Goal: Share content

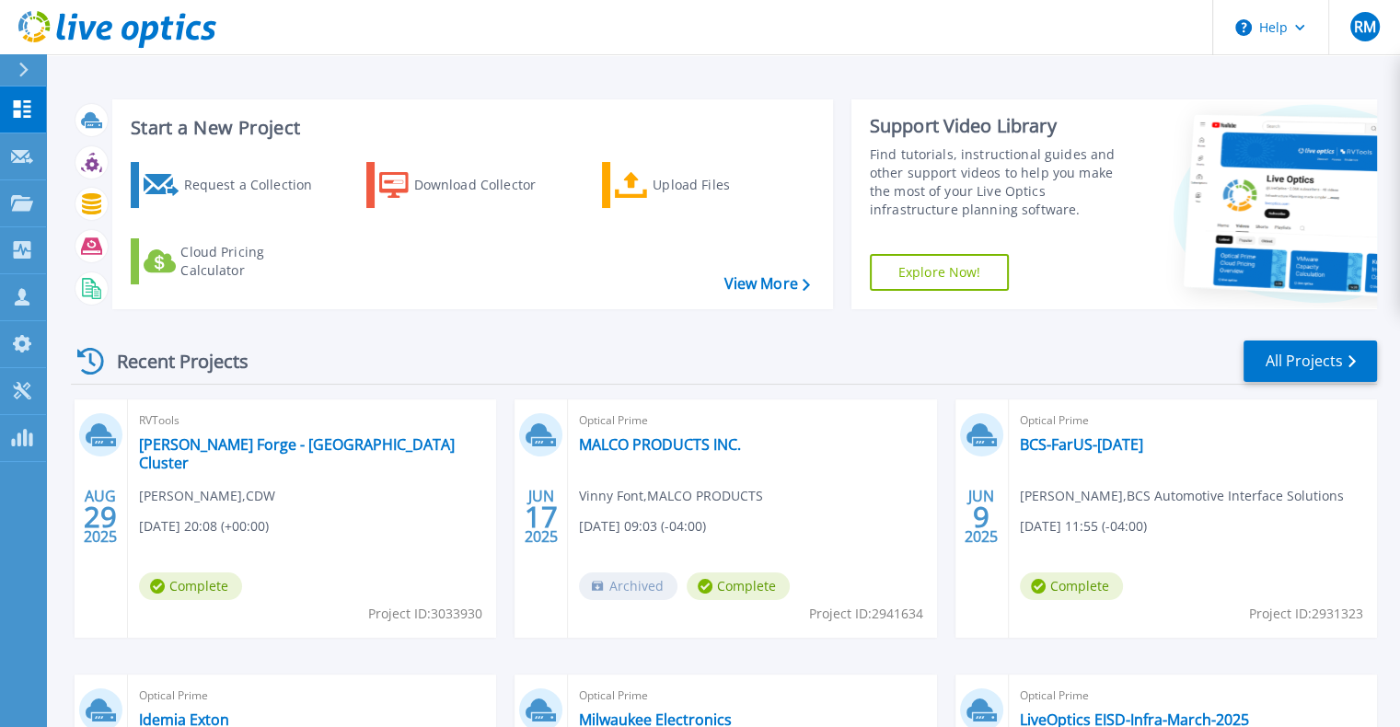
click at [13, 61] on button at bounding box center [23, 70] width 46 height 32
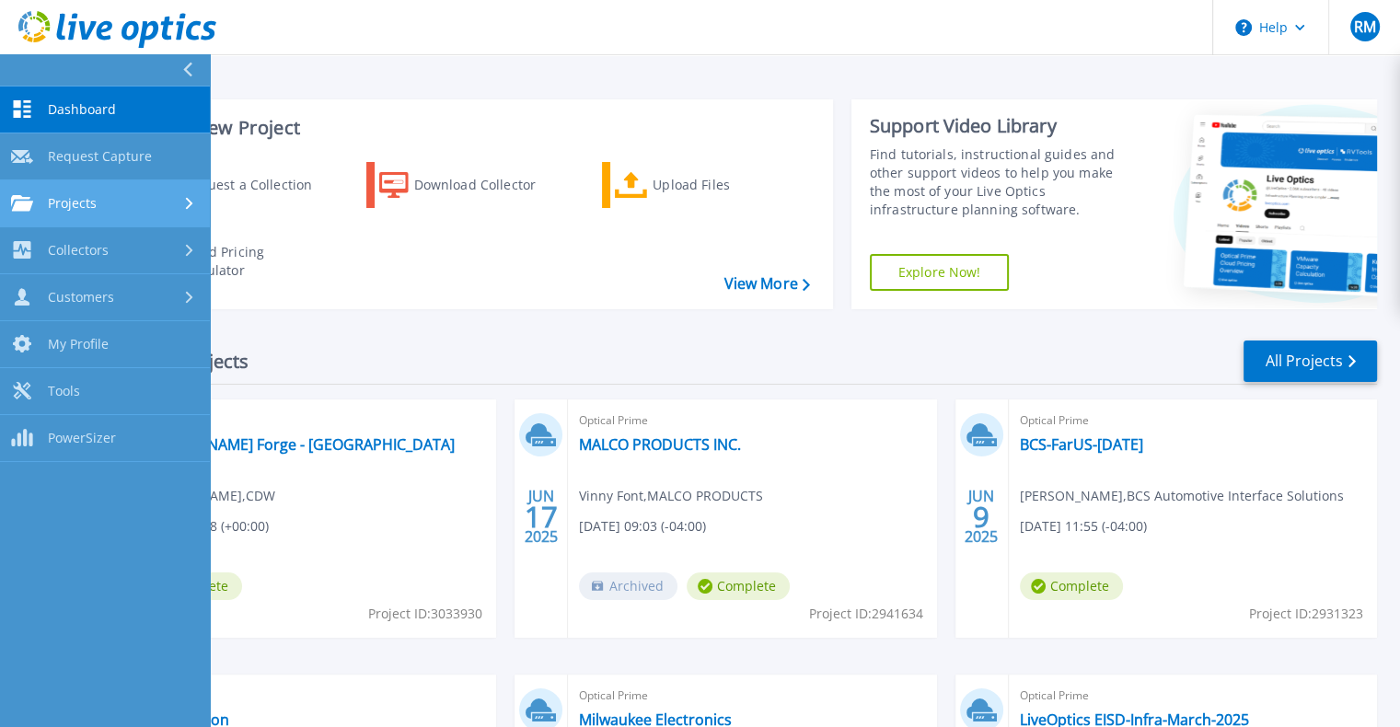
click at [100, 203] on div "Projects" at bounding box center [105, 203] width 188 height 17
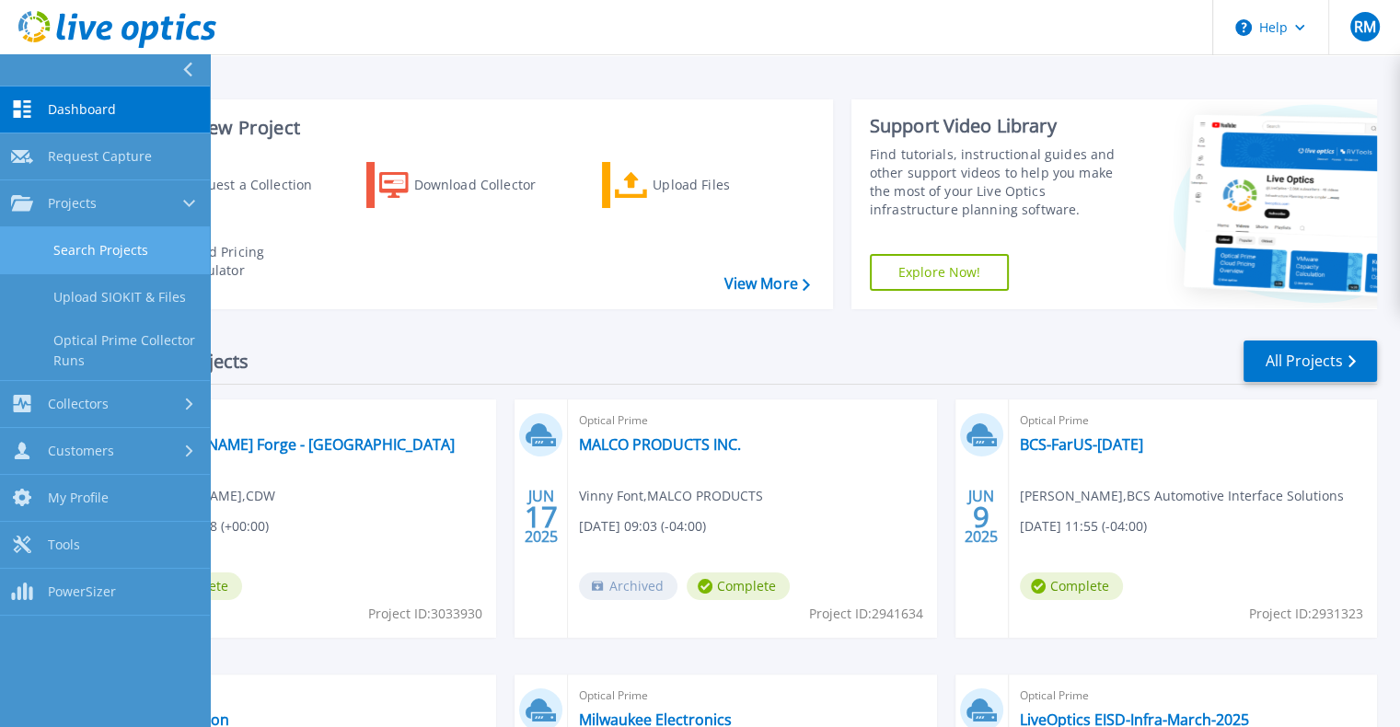
click at [103, 249] on link "Search Projects" at bounding box center [105, 250] width 210 height 47
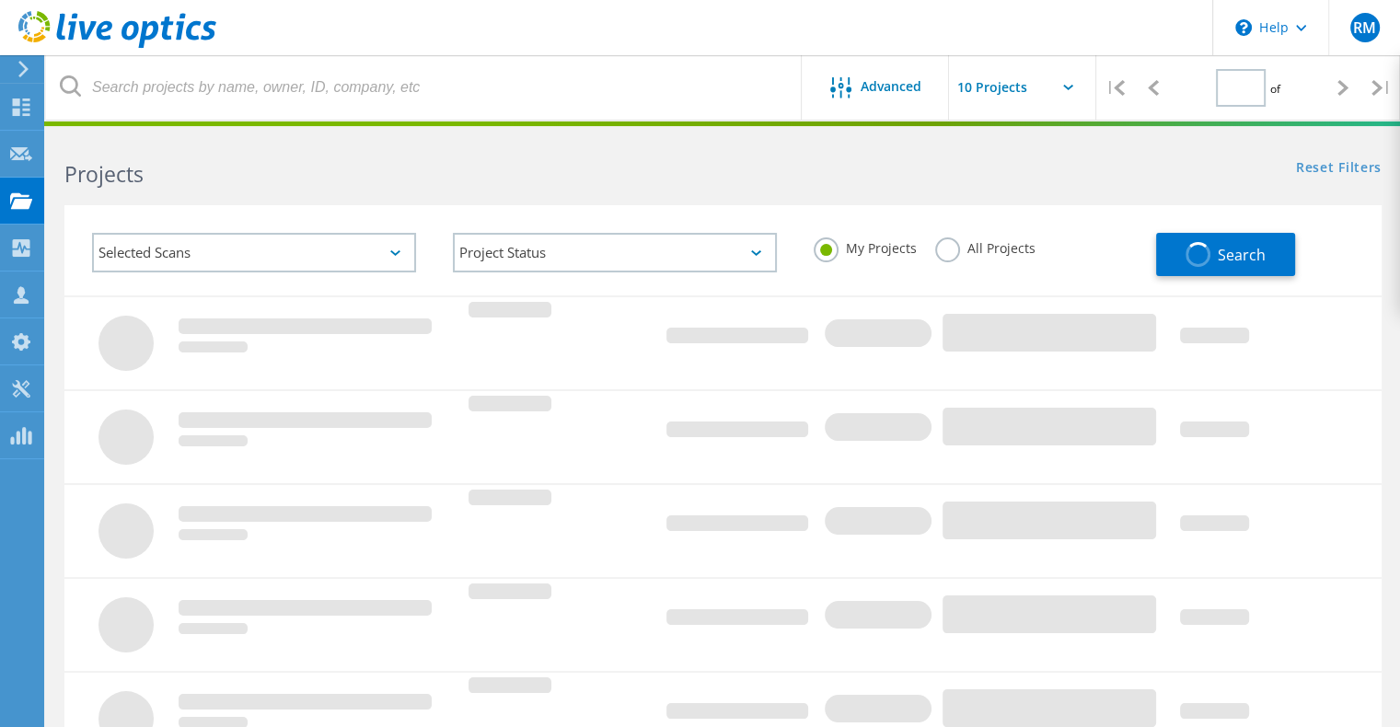
type input "1"
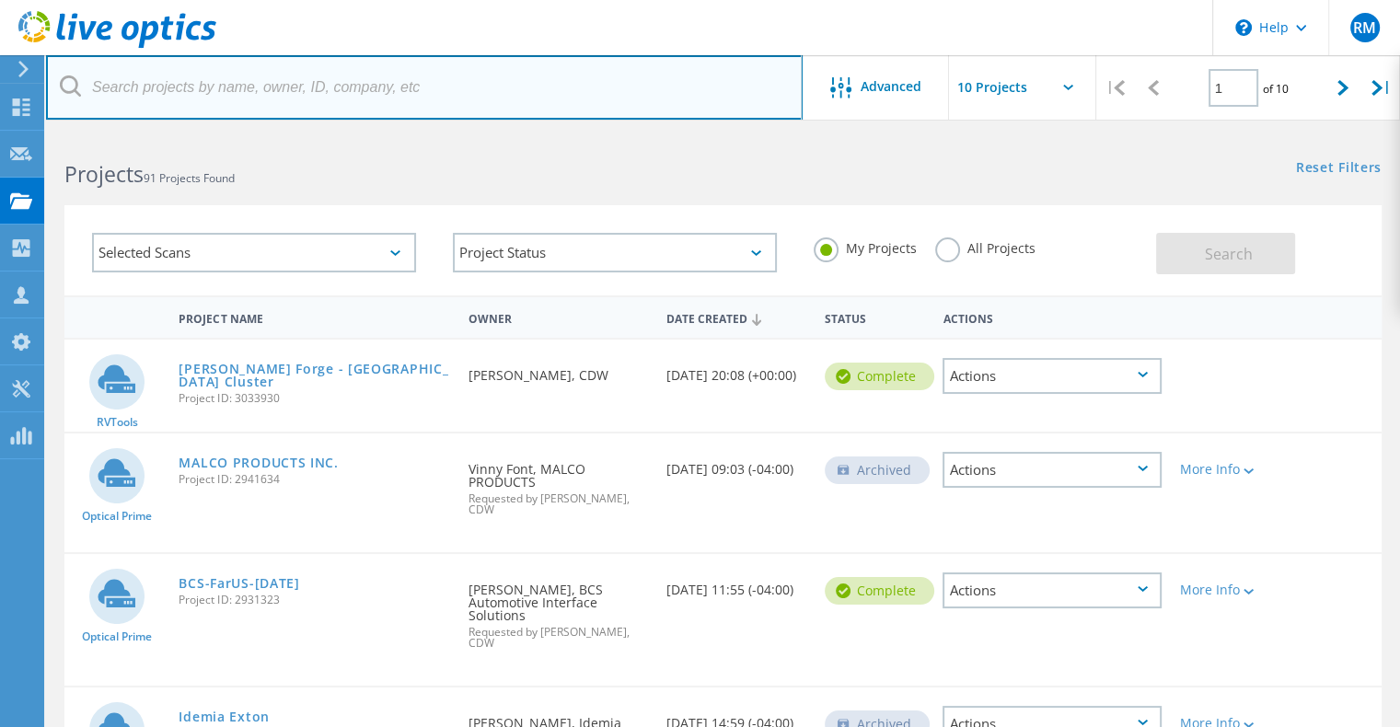
click at [116, 93] on input "text" at bounding box center [424, 87] width 757 height 64
paste input "3085775"
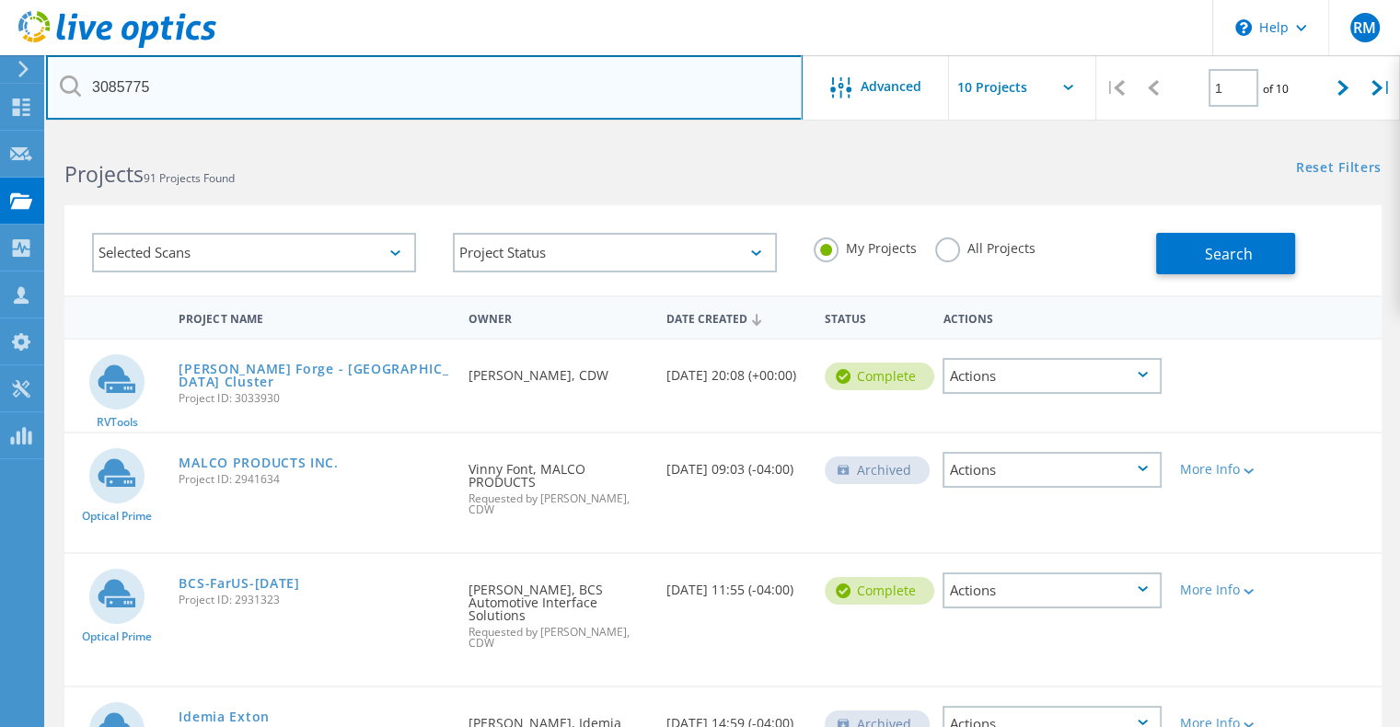
type input "3085775"
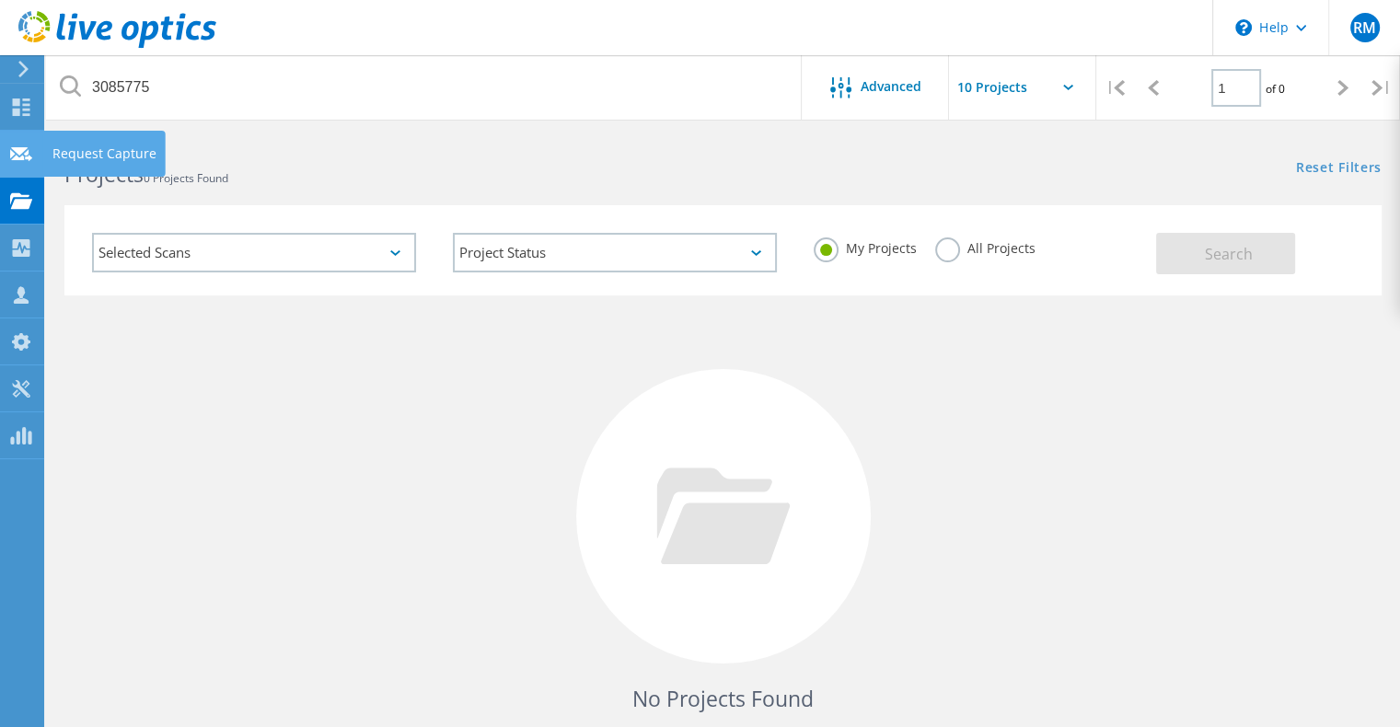
click at [16, 156] on use at bounding box center [21, 153] width 22 height 14
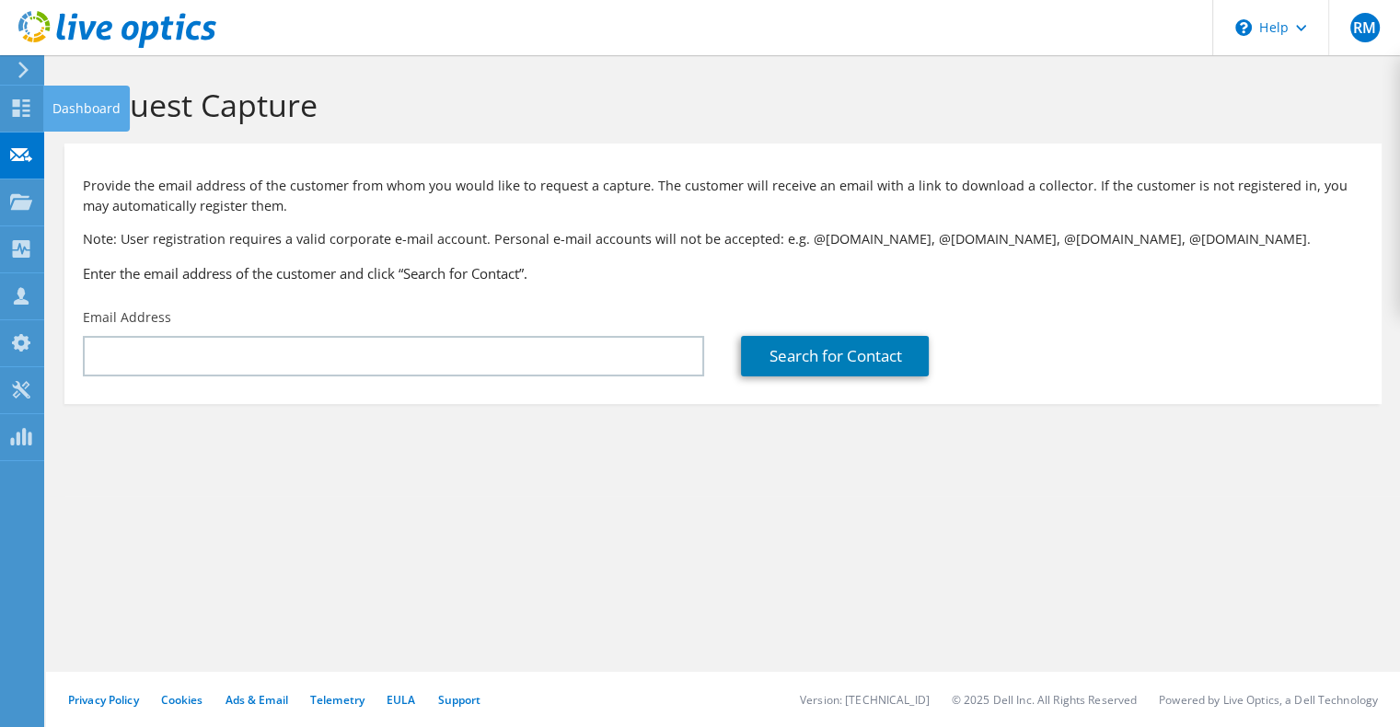
click at [24, 116] on use at bounding box center [21, 107] width 17 height 17
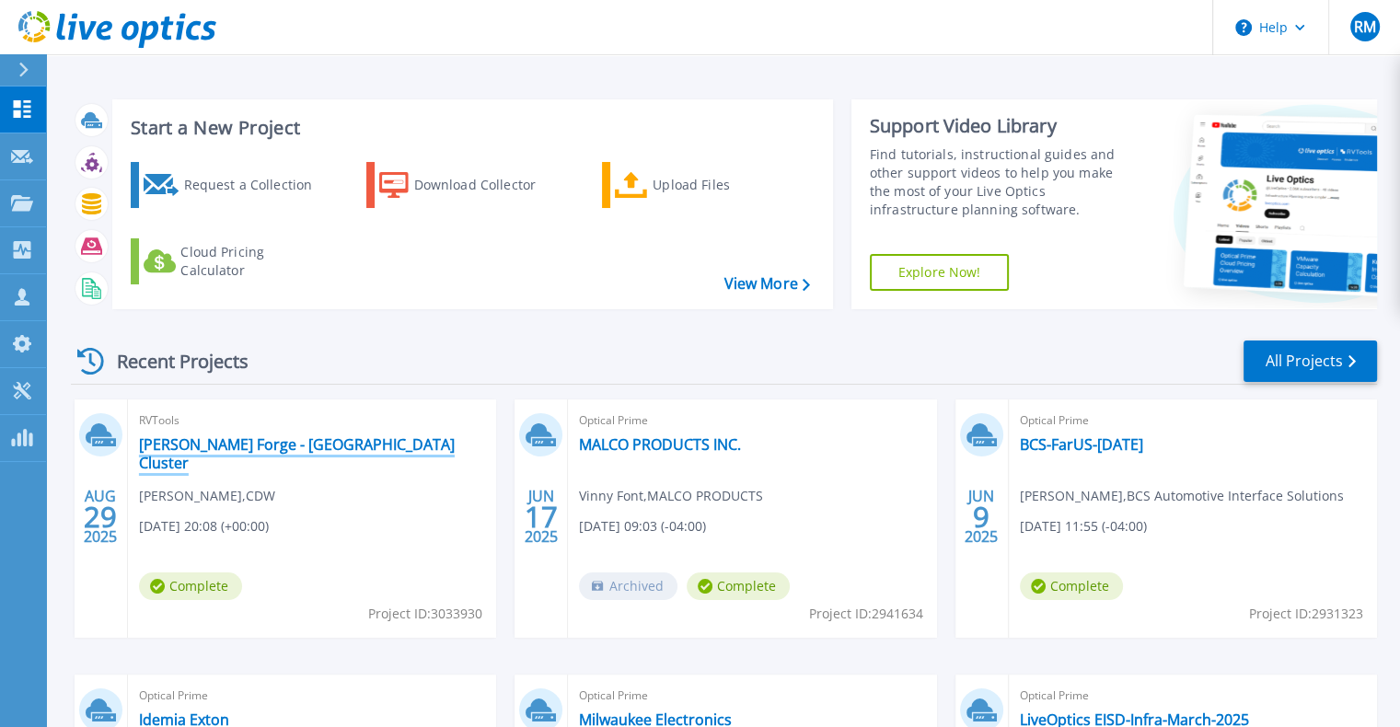
click at [225, 445] on link "[PERSON_NAME] Forge - [GEOGRAPHIC_DATA] Cluster" at bounding box center [312, 453] width 346 height 37
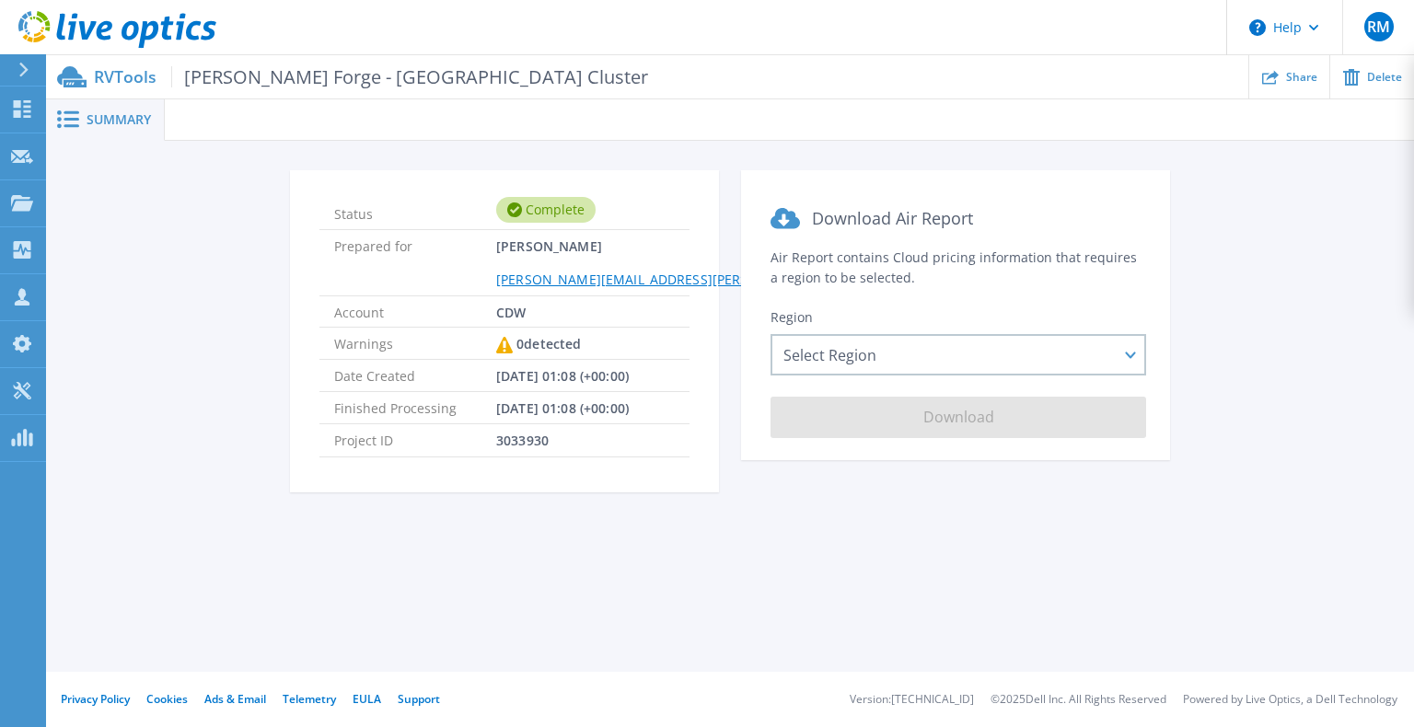
click at [98, 68] on p "RVTools Scot Forge - Spring Grove Cluster" at bounding box center [371, 76] width 554 height 21
click at [117, 113] on span "Summary" at bounding box center [119, 119] width 64 height 13
click at [1300, 74] on span "Share" at bounding box center [1301, 76] width 31 height 11
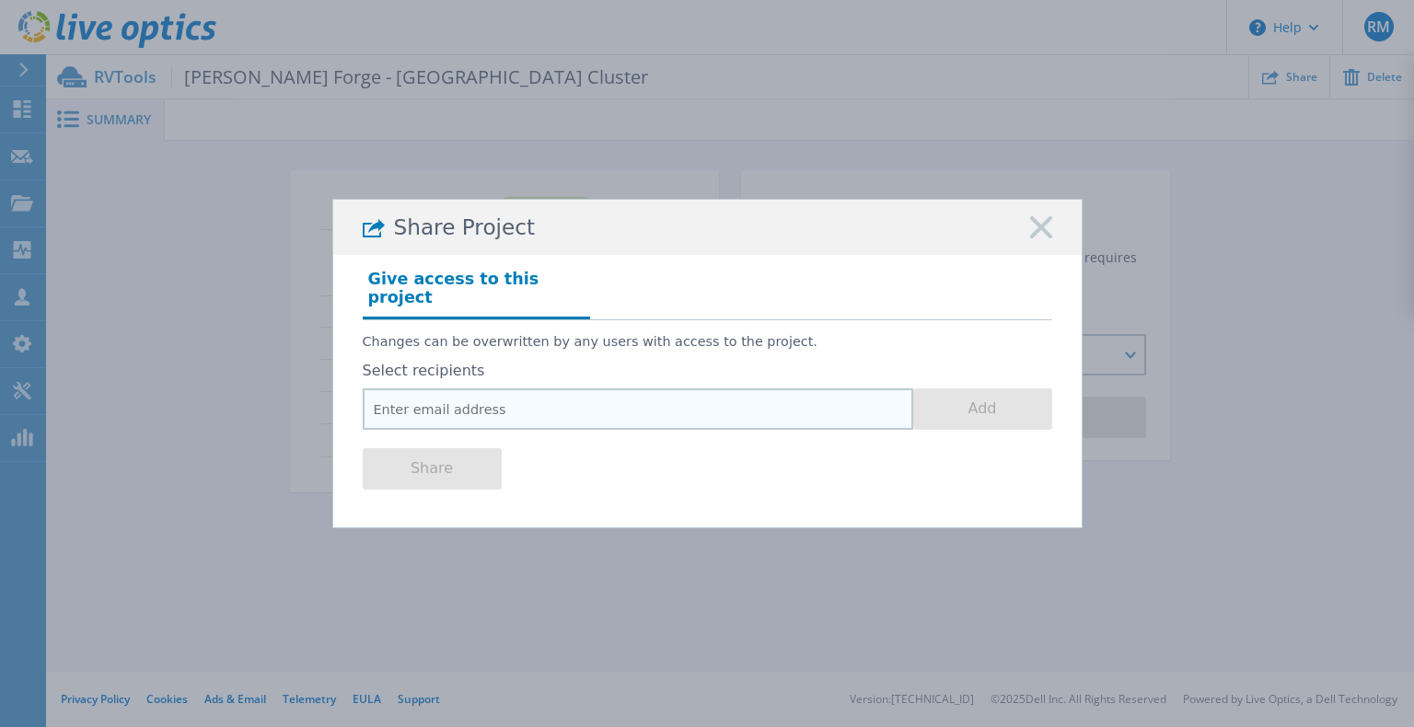
click at [556, 396] on input "email" at bounding box center [638, 408] width 550 height 41
click at [1039, 234] on rect at bounding box center [1041, 227] width 24 height 24
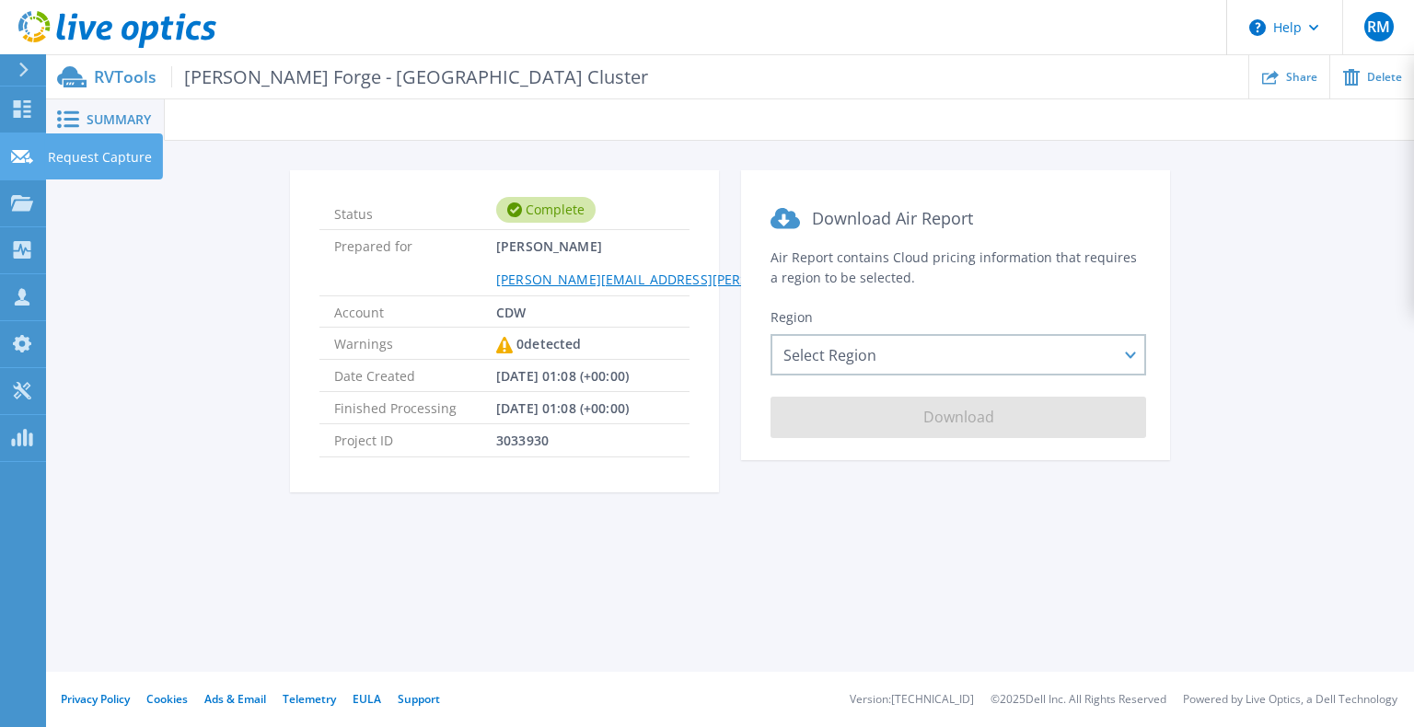
click at [31, 153] on icon at bounding box center [22, 157] width 22 height 14
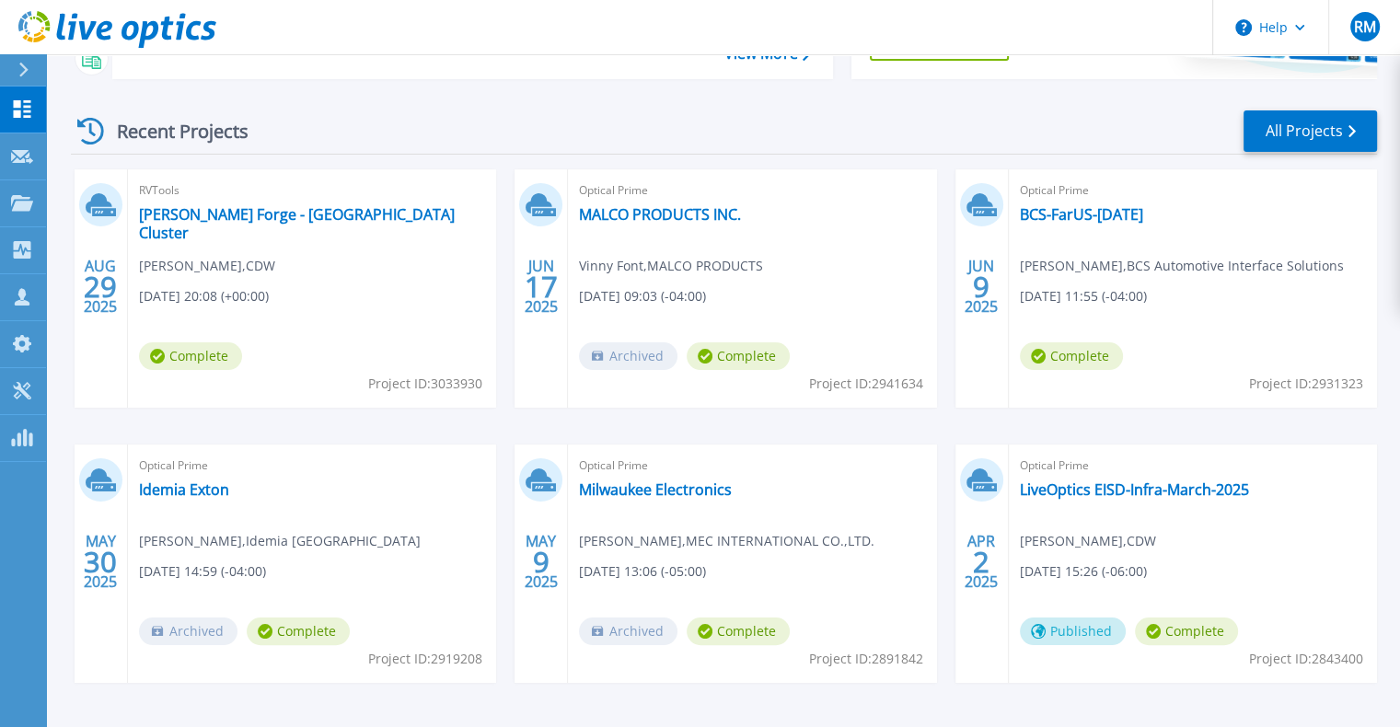
scroll to position [276, 0]
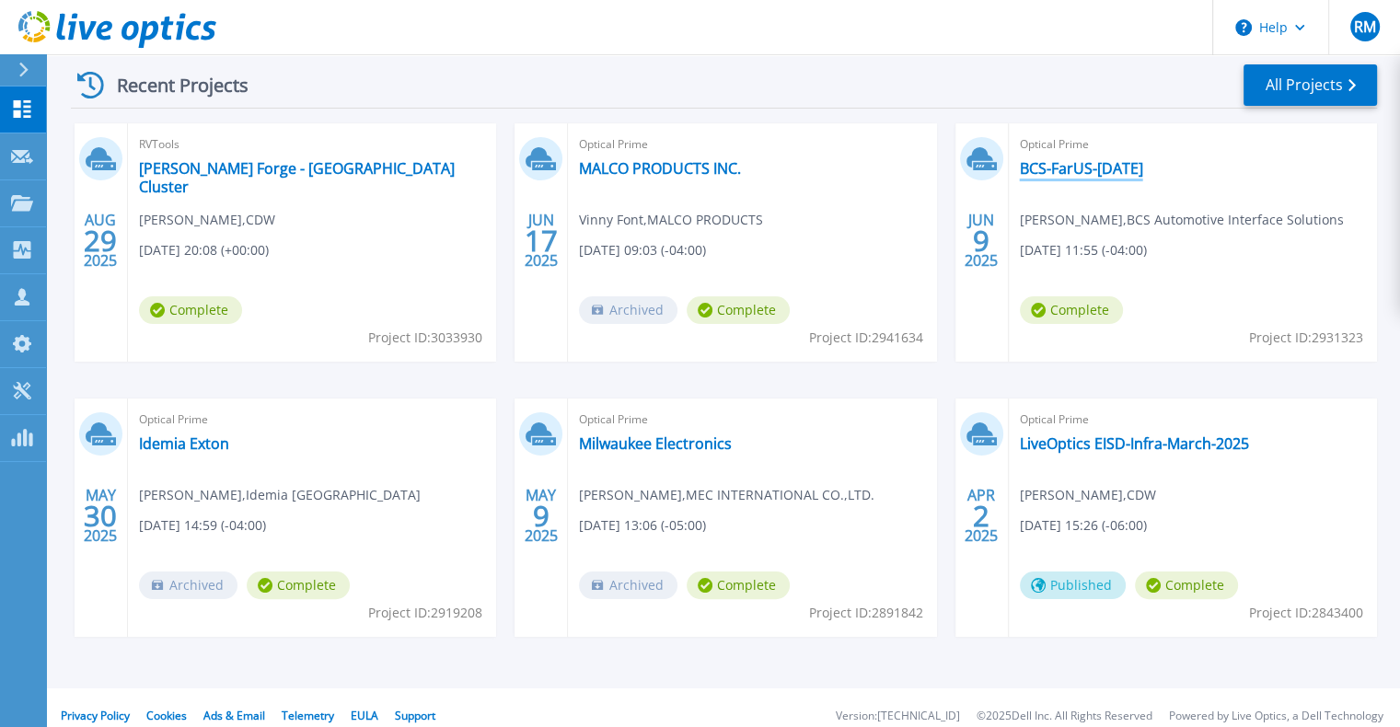
click at [1113, 164] on link "BCS-FarUS-[DATE]" at bounding box center [1081, 168] width 123 height 18
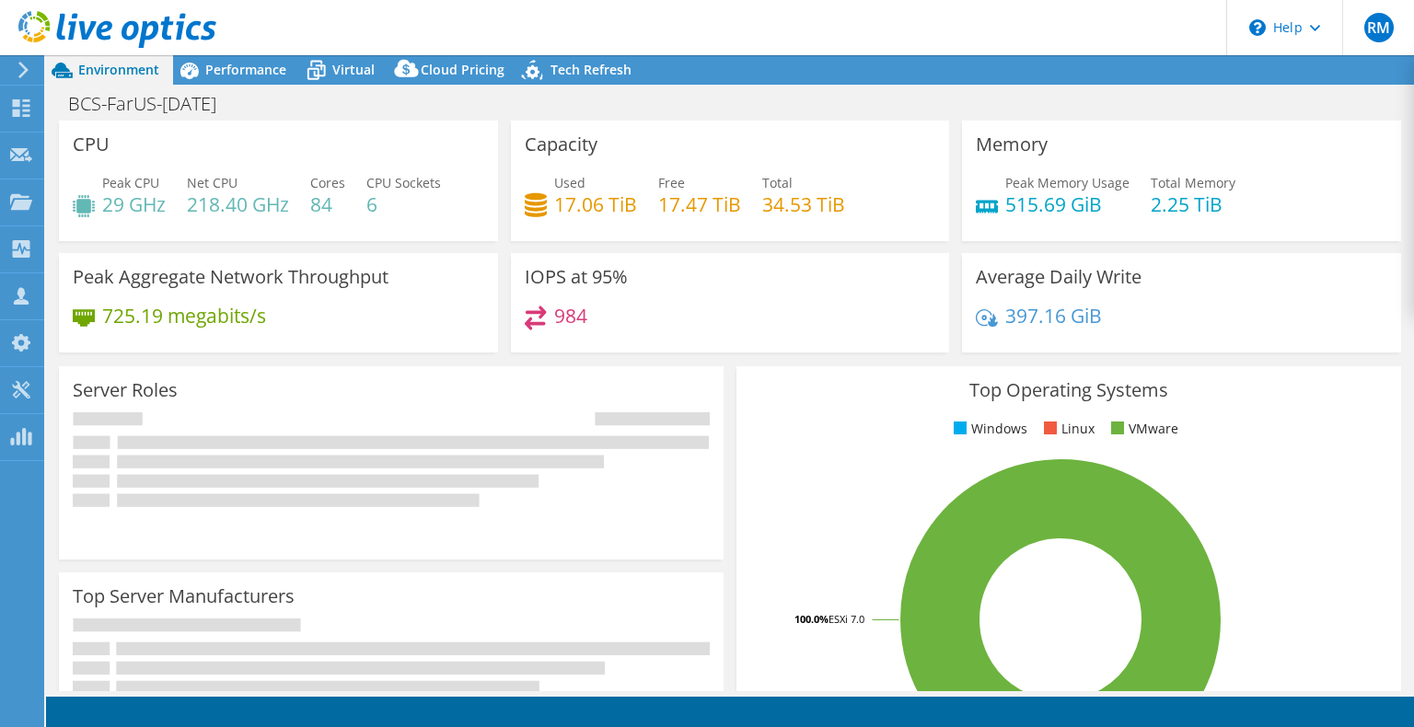
select select "USD"
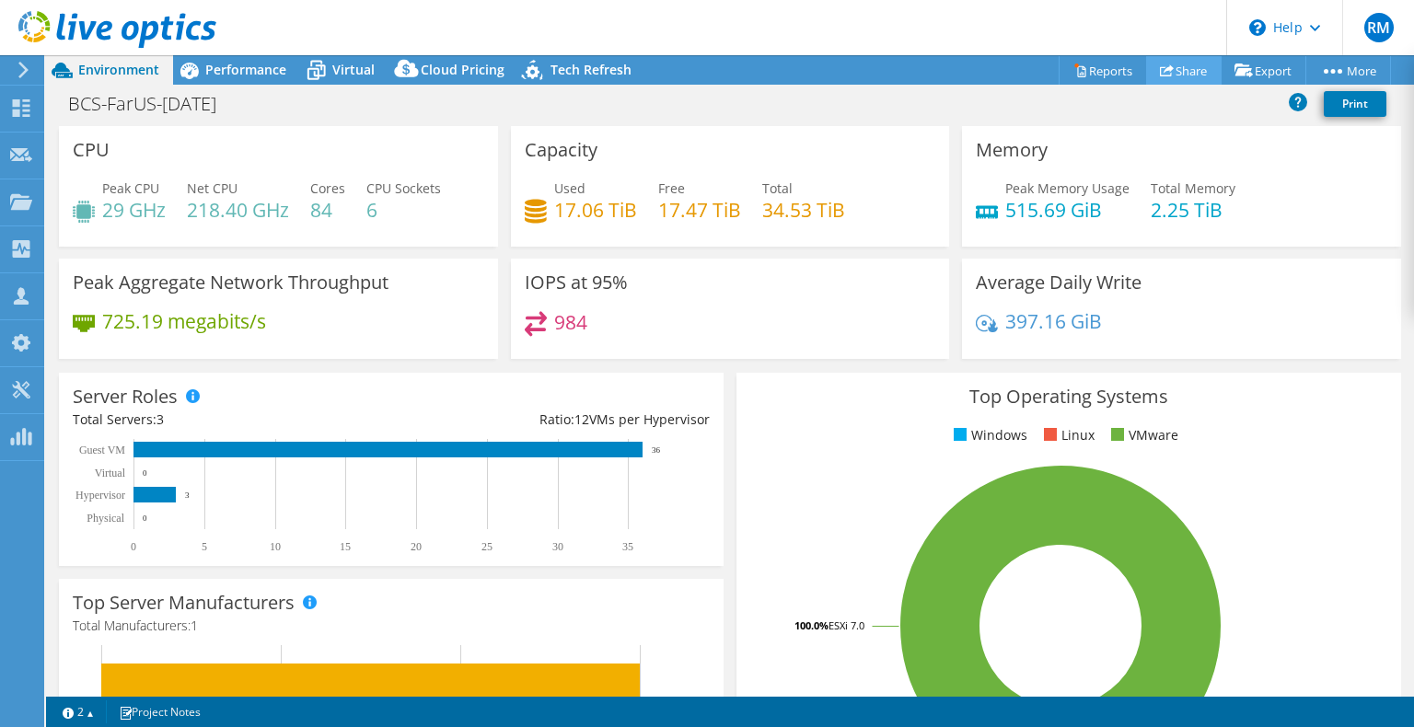
click at [1181, 68] on link "Share" at bounding box center [1183, 70] width 75 height 29
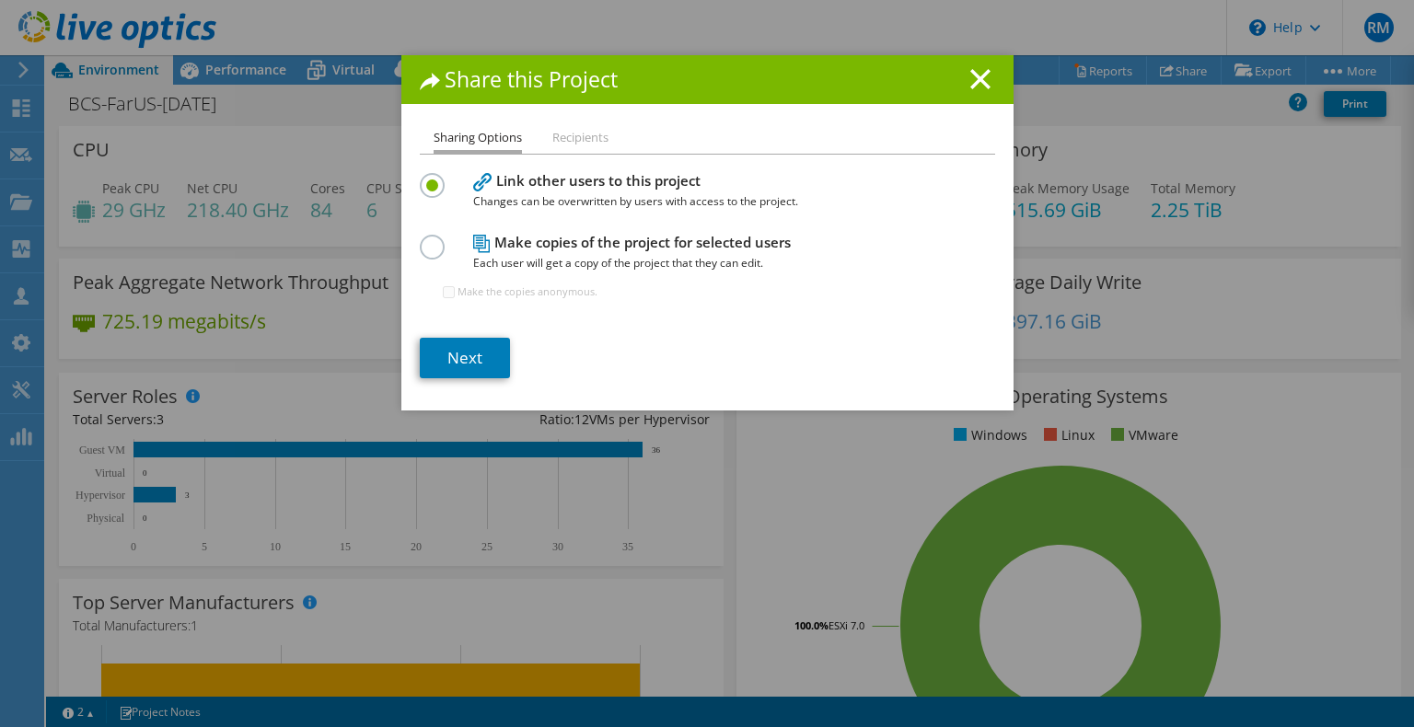
click at [423, 239] on label at bounding box center [436, 237] width 32 height 5
click at [0, 0] on input "radio" at bounding box center [0, 0] width 0 height 0
drag, startPoint x: 800, startPoint y: 249, endPoint x: 491, endPoint y: 249, distance: 308.3
click at [491, 249] on h4 "Make copies of the project for selected users Each user will get a copy of the …" at bounding box center [703, 252] width 460 height 41
copy h4 "Make copies of the project for selected users"
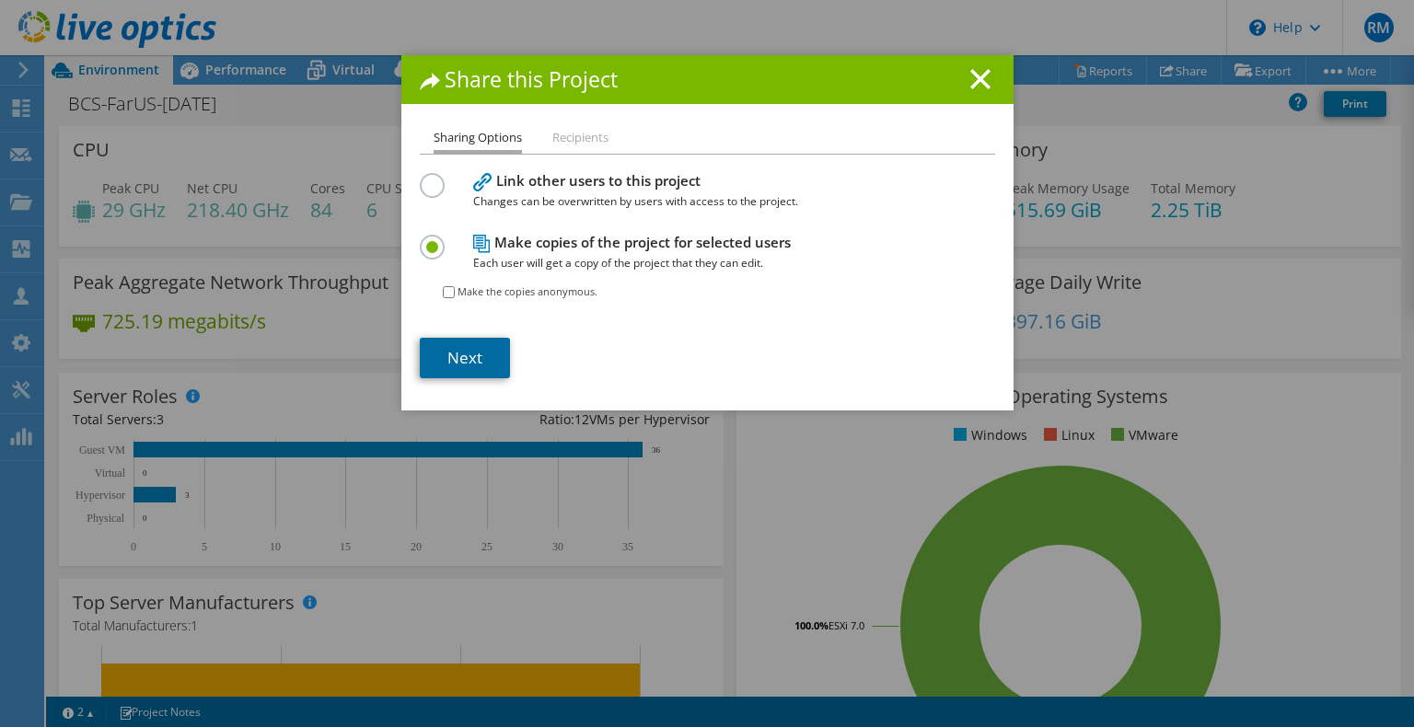
click at [444, 351] on link "Next" at bounding box center [465, 358] width 90 height 40
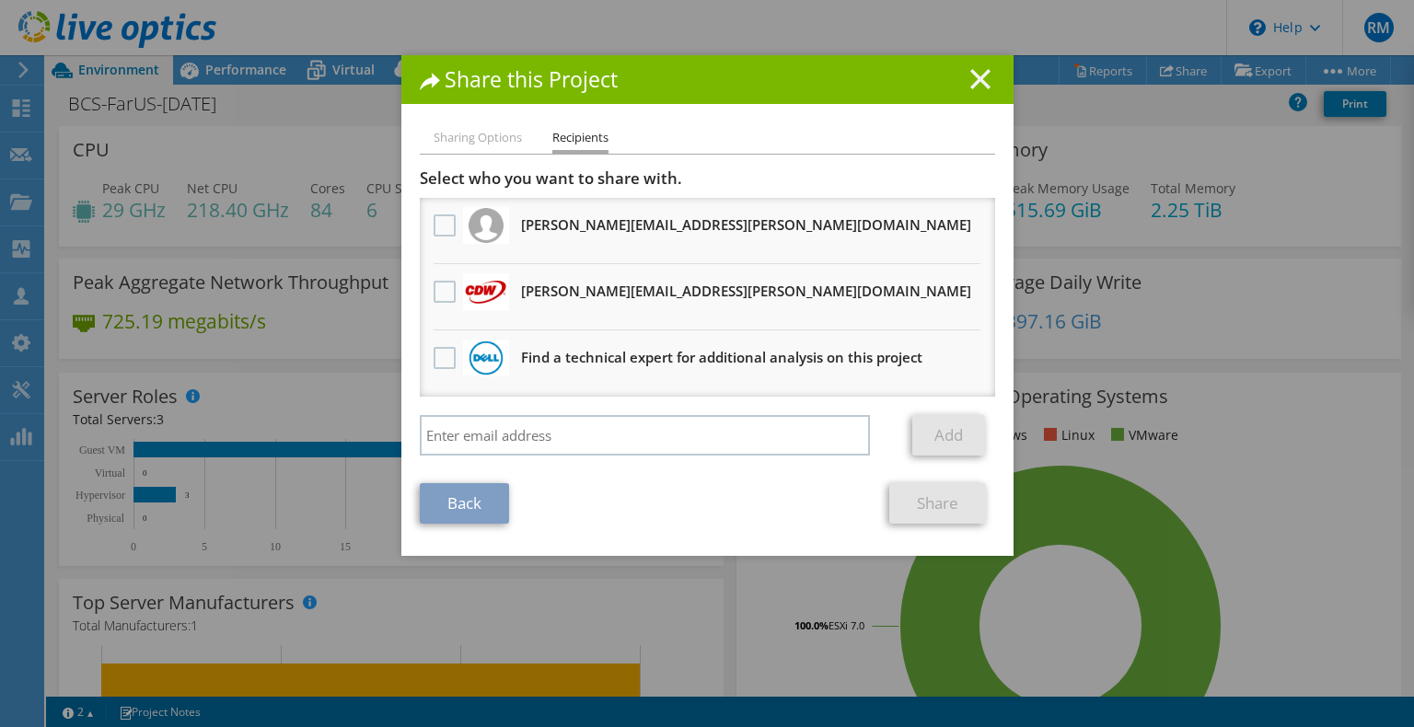
click at [975, 81] on line at bounding box center [980, 79] width 18 height 18
